Goal: Task Accomplishment & Management: Use online tool/utility

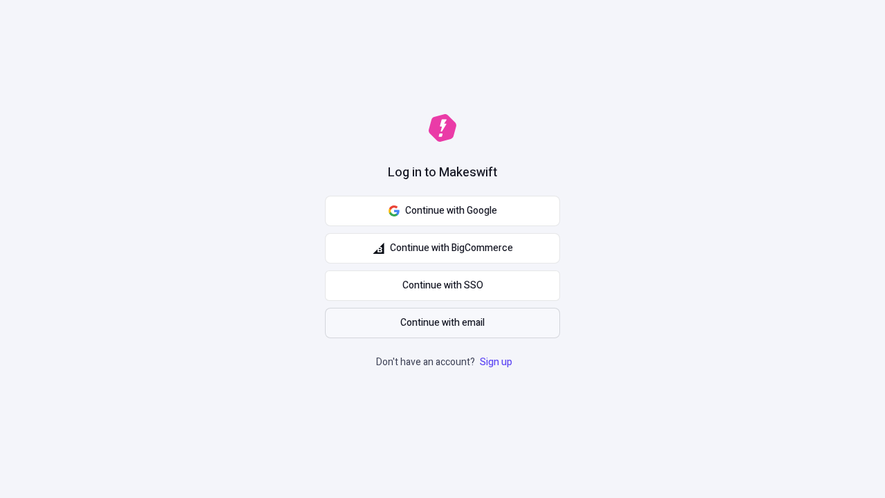
click at [442, 323] on span "Continue with email" at bounding box center [442, 322] width 84 height 15
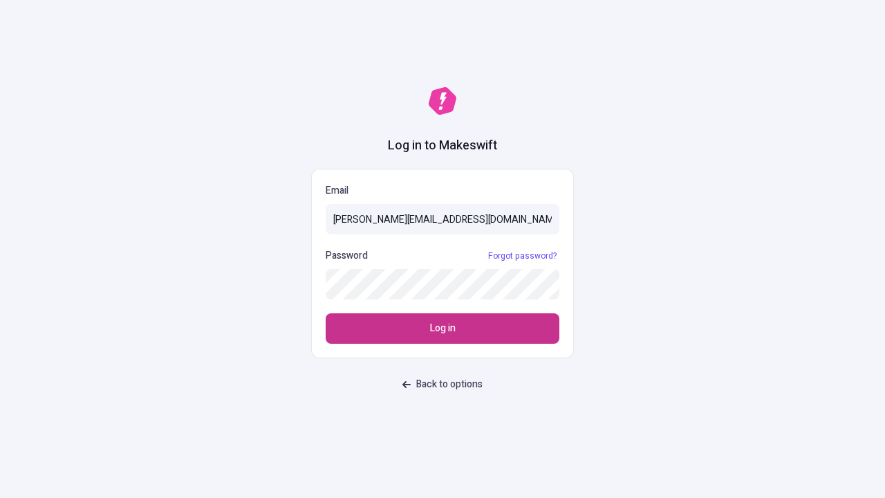
click at [442, 328] on span "Log in" at bounding box center [443, 328] width 26 height 15
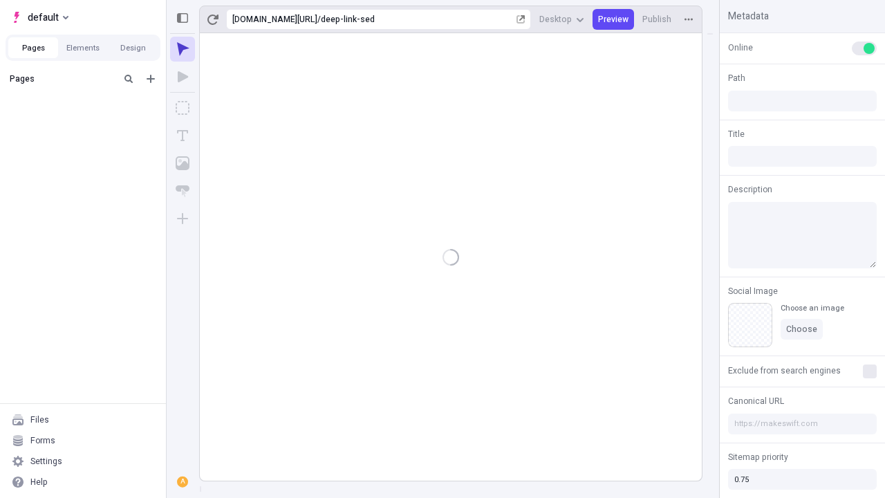
type input "/deep-link-sed"
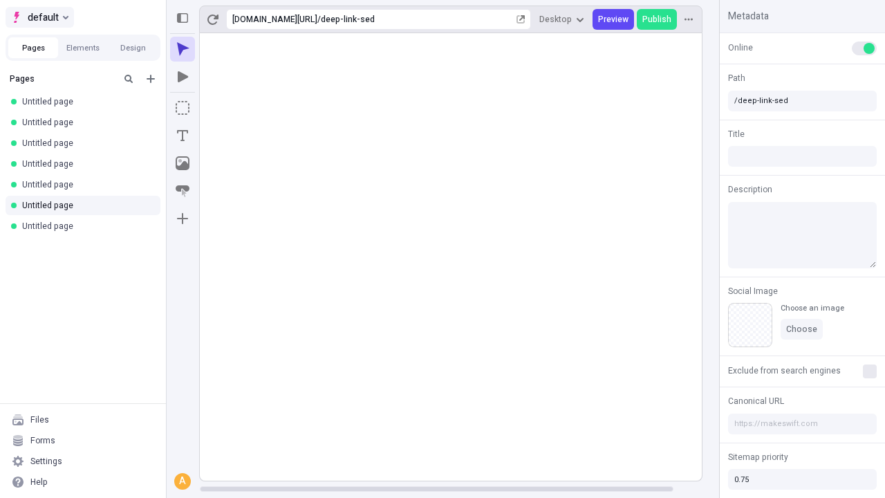
click at [39, 17] on span "default" at bounding box center [43, 17] width 31 height 17
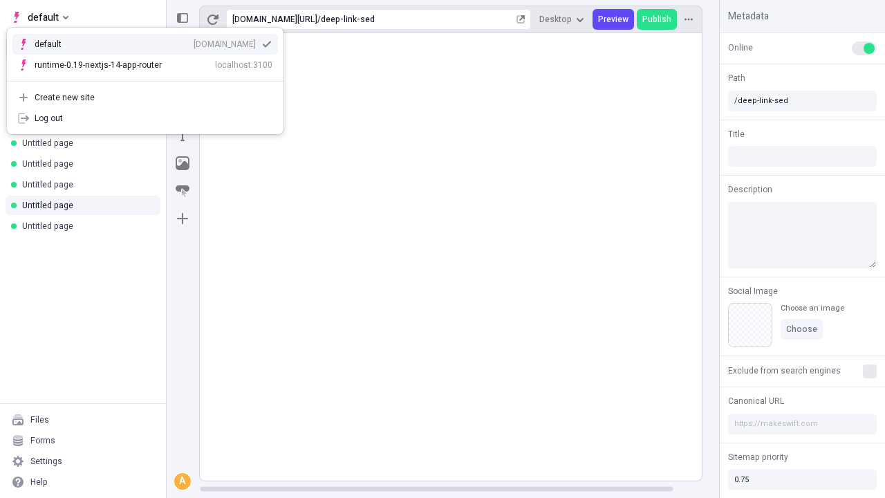
click at [193, 41] on div "[DOMAIN_NAME]" at bounding box center [224, 44] width 62 height 11
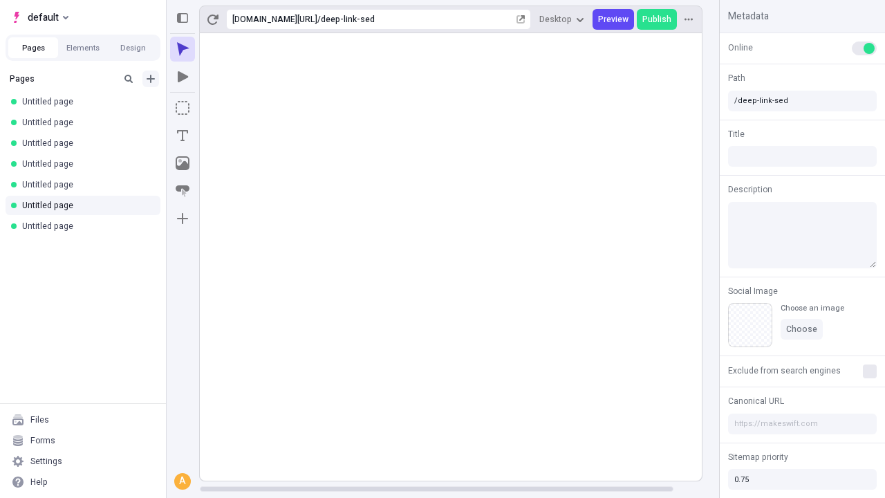
click at [151, 79] on icon "Add new" at bounding box center [150, 79] width 8 height 8
click at [224, 107] on span "Blank page" at bounding box center [232, 107] width 86 height 11
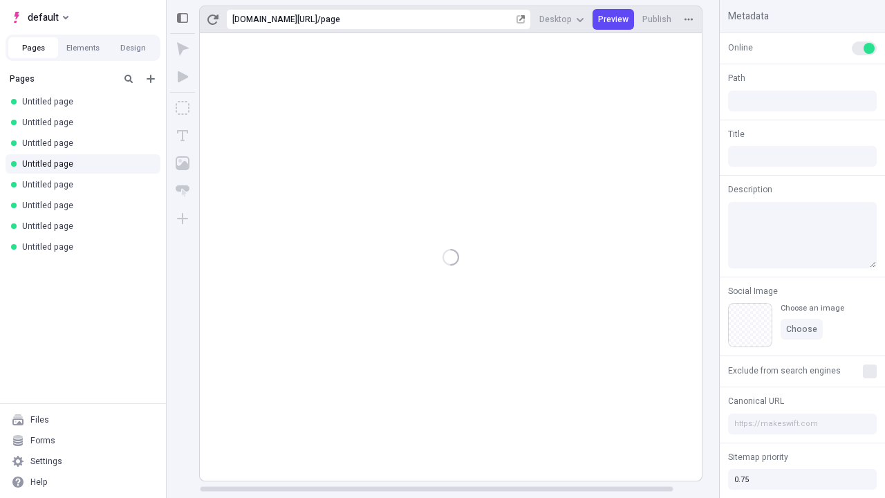
type input "/page"
click at [182, 108] on icon "Box" at bounding box center [183, 108] width 14 height 14
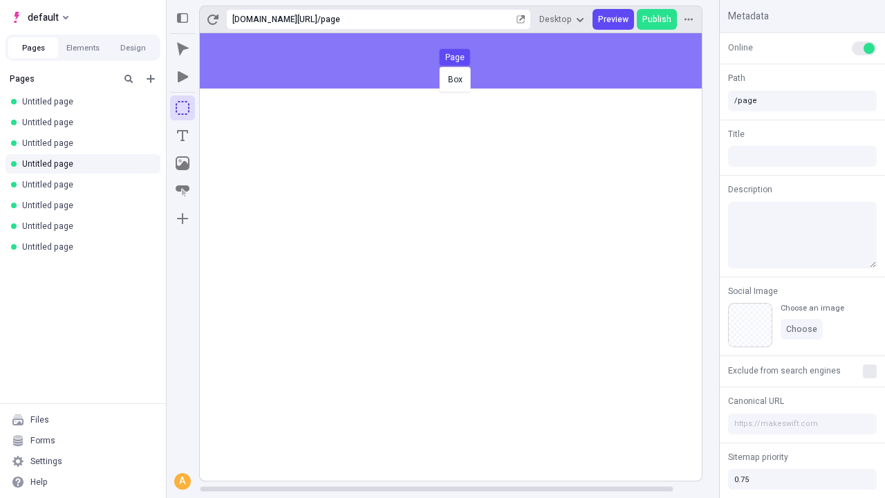
click at [464, 61] on div "Box Page" at bounding box center [442, 249] width 885 height 498
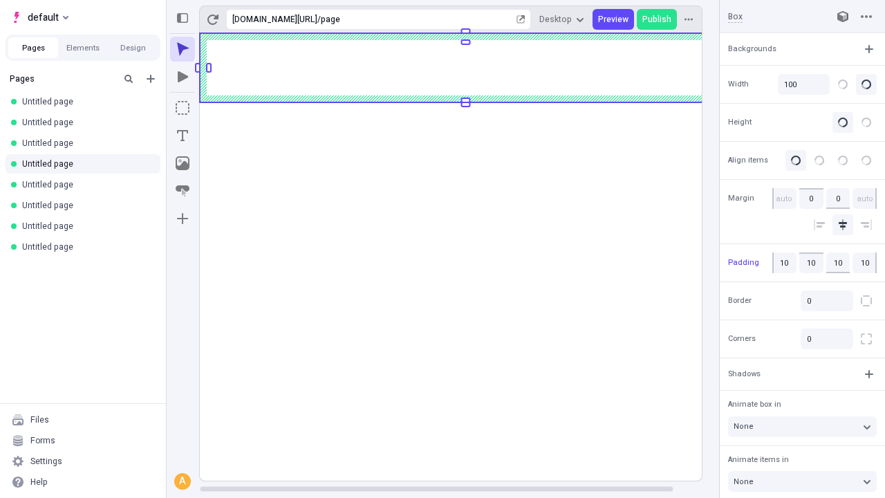
click at [182, 163] on icon "Image" at bounding box center [183, 163] width 14 height 14
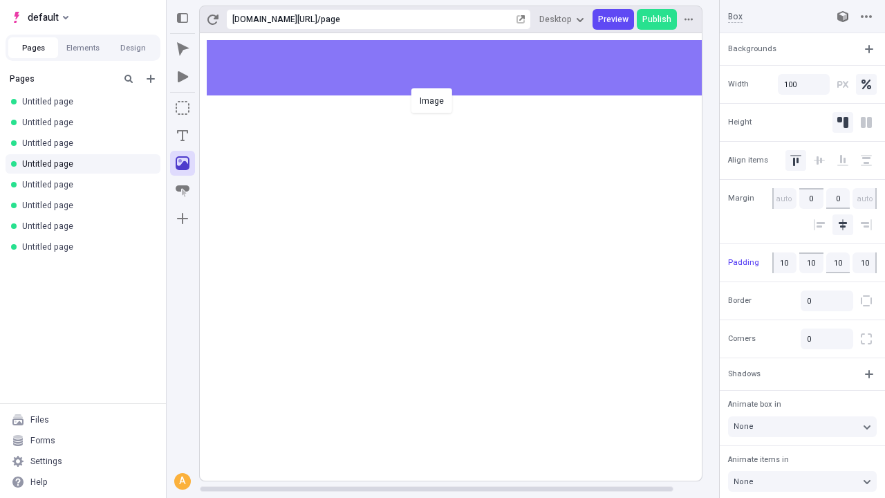
click at [464, 68] on div "Image" at bounding box center [442, 249] width 885 height 498
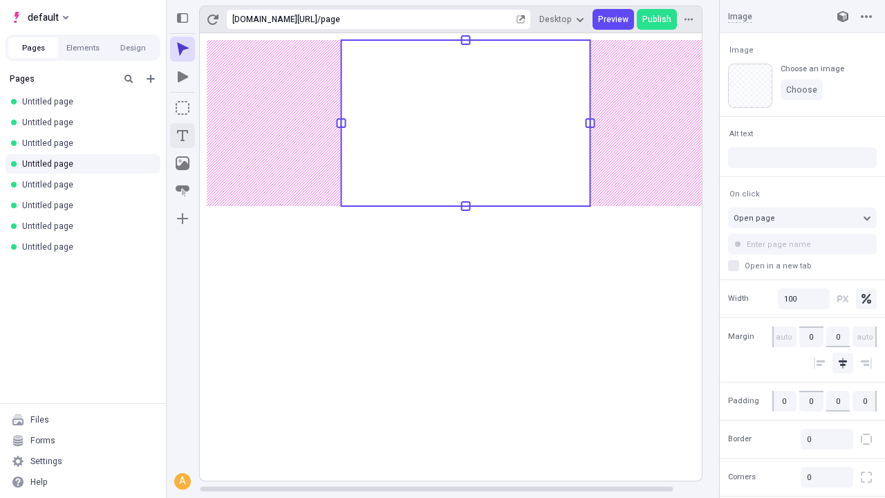
click at [182, 135] on icon "Text" at bounding box center [182, 135] width 11 height 11
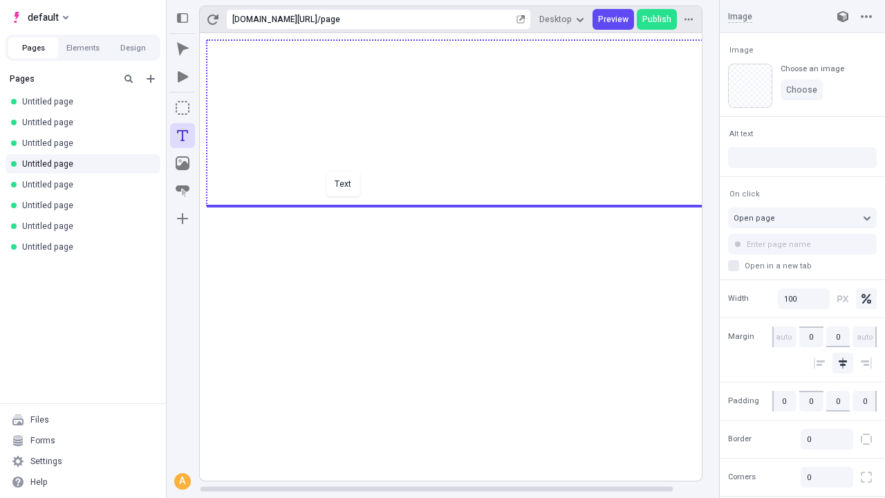
click at [464, 205] on div "Text" at bounding box center [442, 249] width 885 height 498
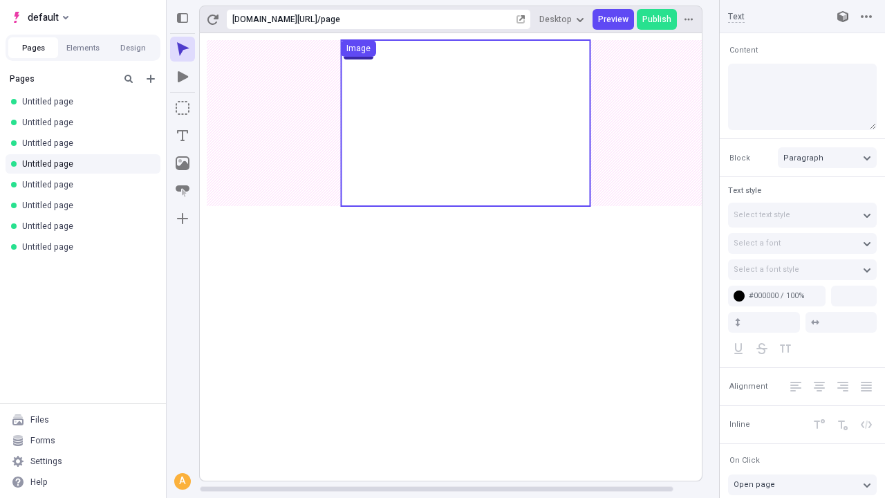
type input "18"
type input "1.5"
type textarea "Completely utilize sticky leadership skills, to enthusiastically leverage other…"
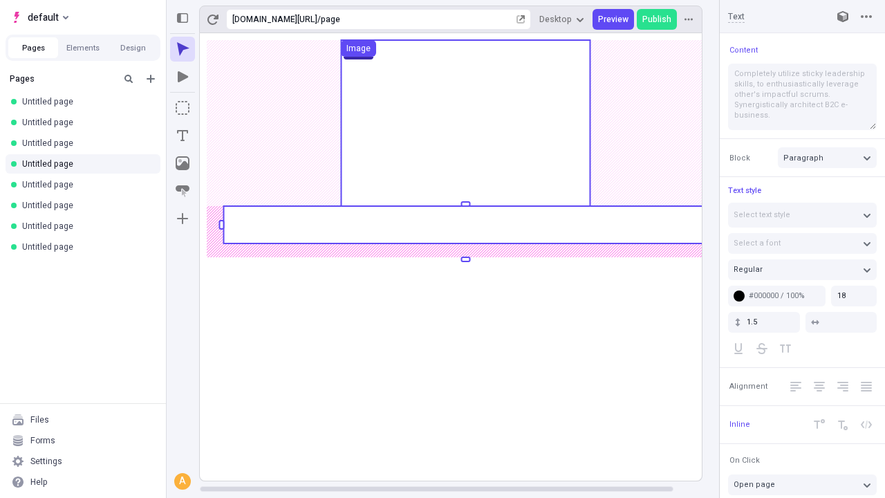
click at [464, 225] on rect at bounding box center [465, 224] width 484 height 37
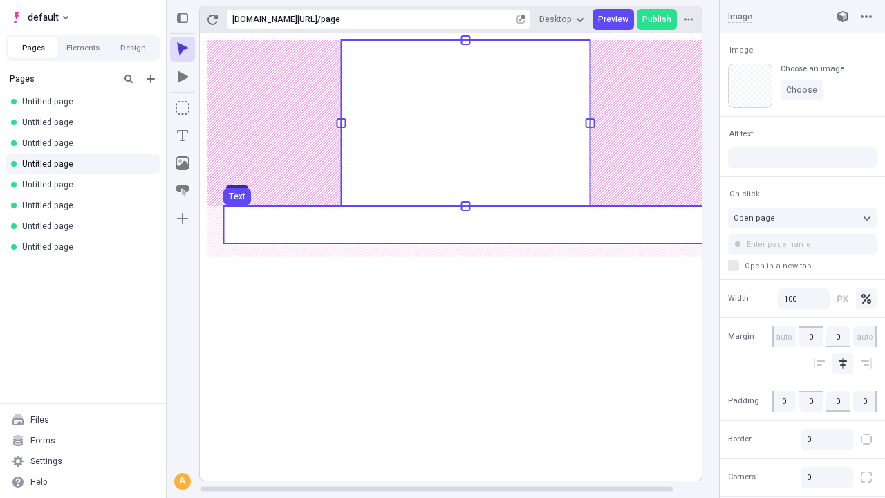
click at [464, 225] on use at bounding box center [465, 224] width 484 height 37
click at [464, 225] on rect at bounding box center [465, 256] width 531 height 447
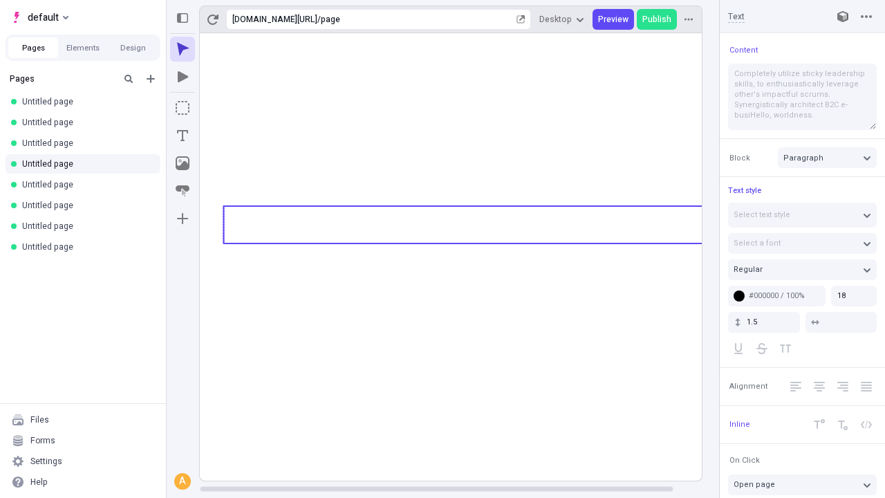
type textarea "Completely utilize sticky leadership skills, to enthusiastically leverage other…"
click at [182, 163] on icon "Image" at bounding box center [183, 163] width 14 height 14
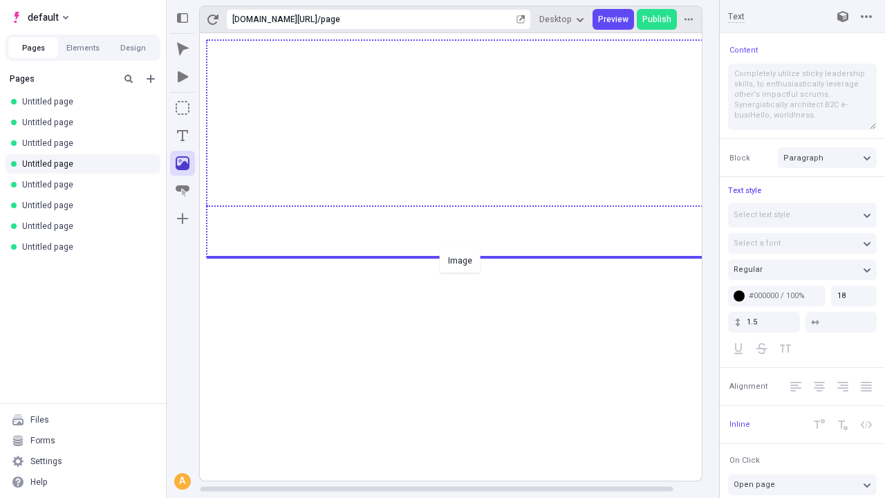
click at [464, 256] on div "Image" at bounding box center [442, 249] width 885 height 498
